Goal: Information Seeking & Learning: Learn about a topic

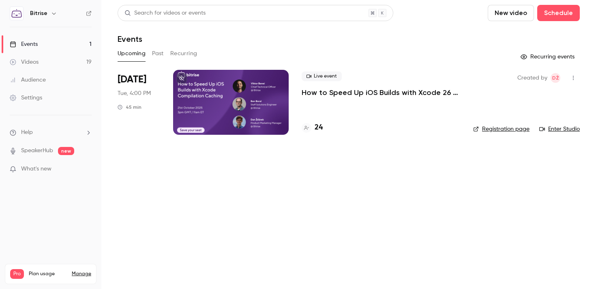
click at [332, 88] on p "How to Speed Up iOS Builds with Xcode 26 Compilation Caching" at bounding box center [381, 93] width 158 height 10
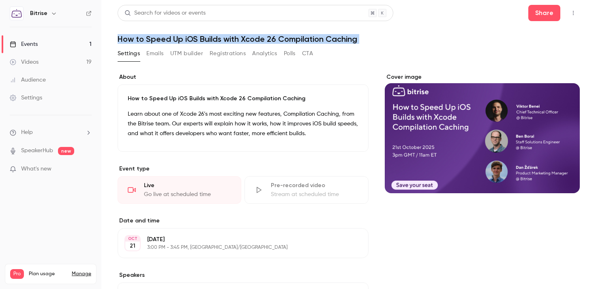
drag, startPoint x: 118, startPoint y: 39, endPoint x: 376, endPoint y: 45, distance: 258.7
click at [376, 45] on div "**********" at bounding box center [349, 239] width 462 height 468
copy div "How to Speed Up iOS Builds with Xcode 26 Compilation Caching Settings Emails UT…"
